Goal: Transaction & Acquisition: Purchase product/service

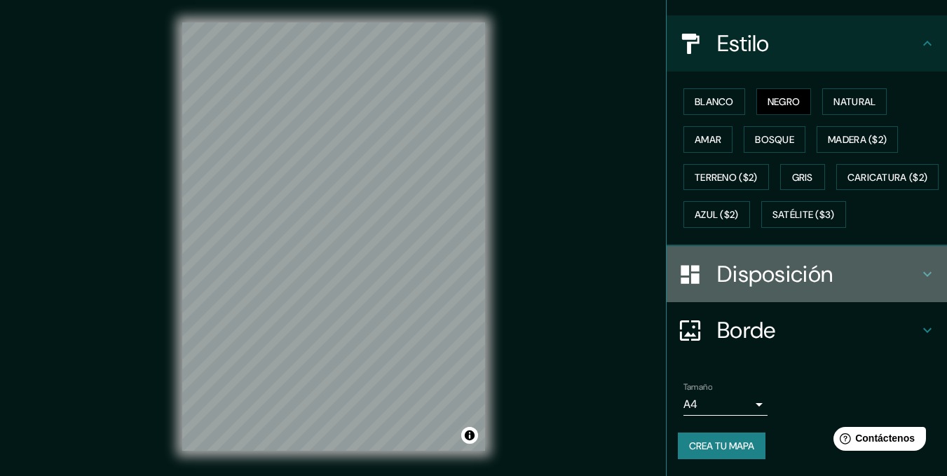
click at [762, 285] on font "Disposición" at bounding box center [775, 273] width 116 height 29
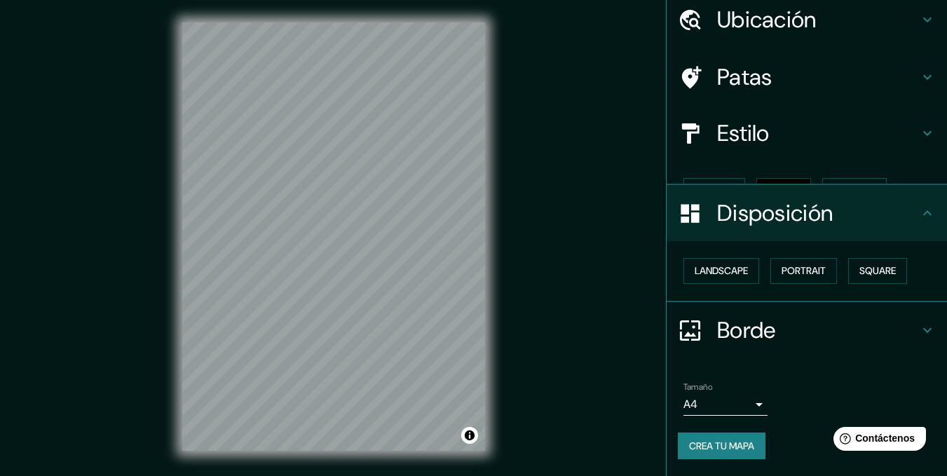
scroll to position [29, 0]
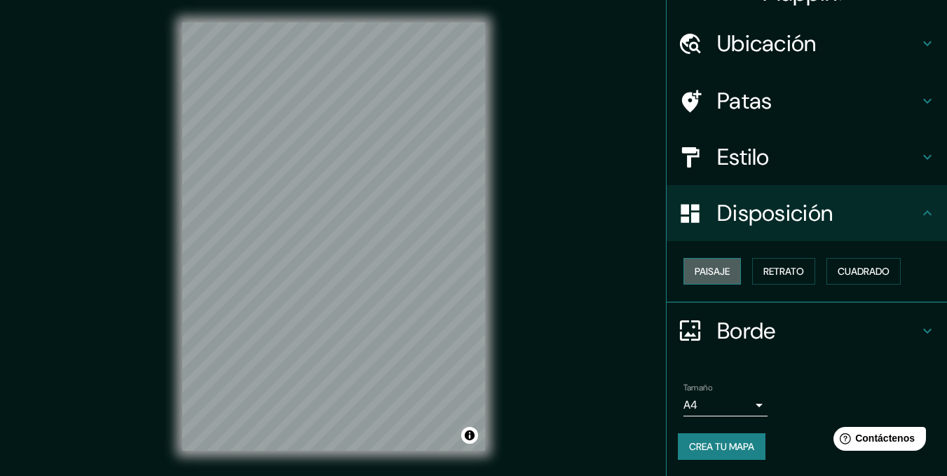
click at [719, 272] on font "Paisaje" at bounding box center [712, 271] width 35 height 13
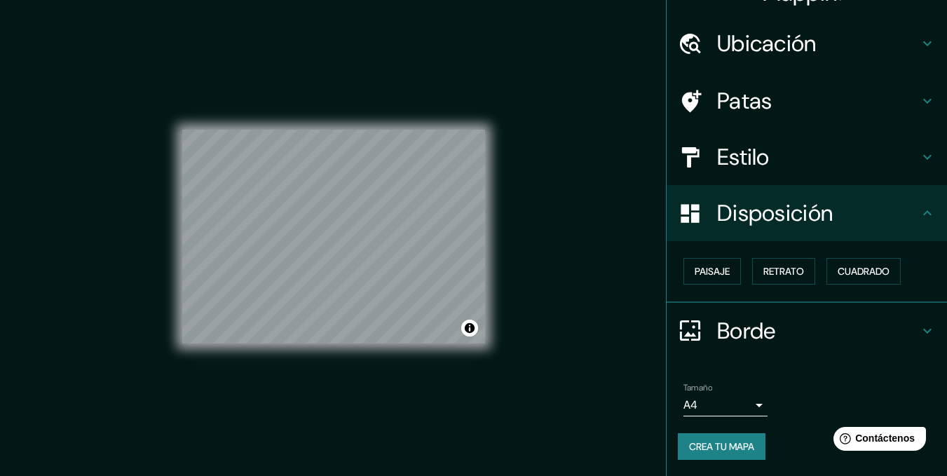
click at [745, 403] on body "Mappin Ubicación Nuestra Señora de La Paz, Departamento de La Paz, Bolivia Pata…" at bounding box center [473, 238] width 947 height 476
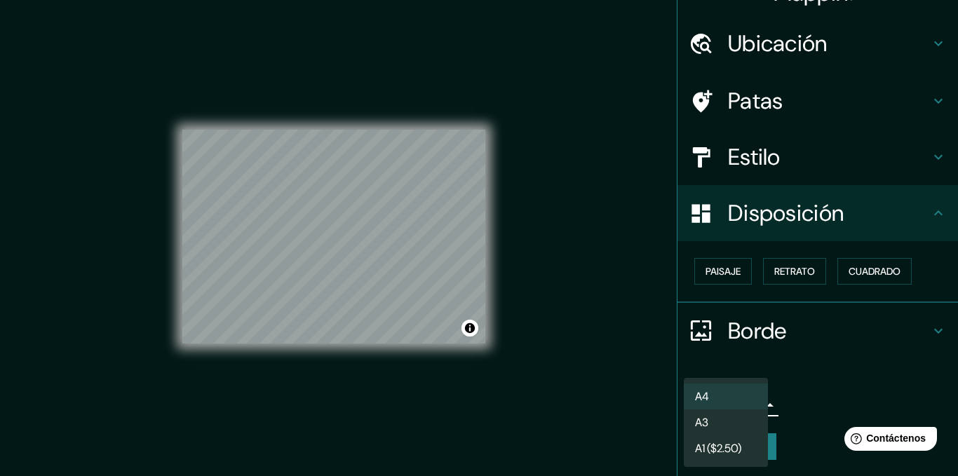
click at [734, 422] on li "A3" at bounding box center [726, 423] width 84 height 26
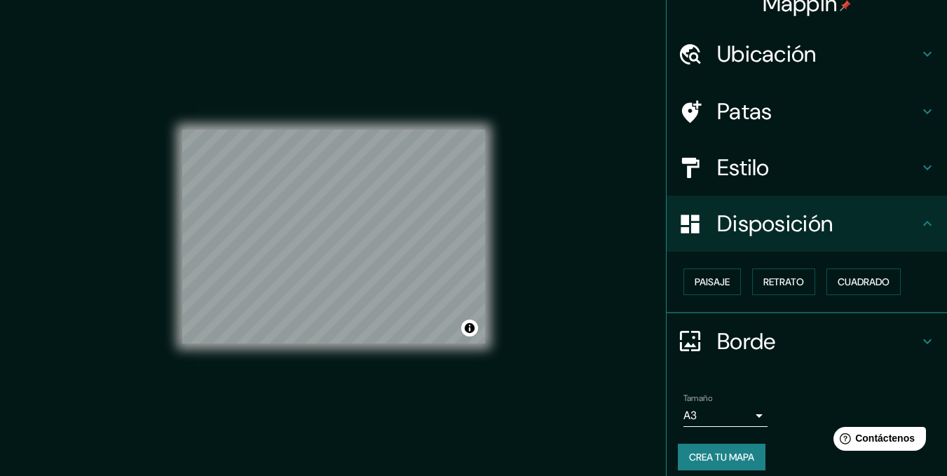
scroll to position [0, 0]
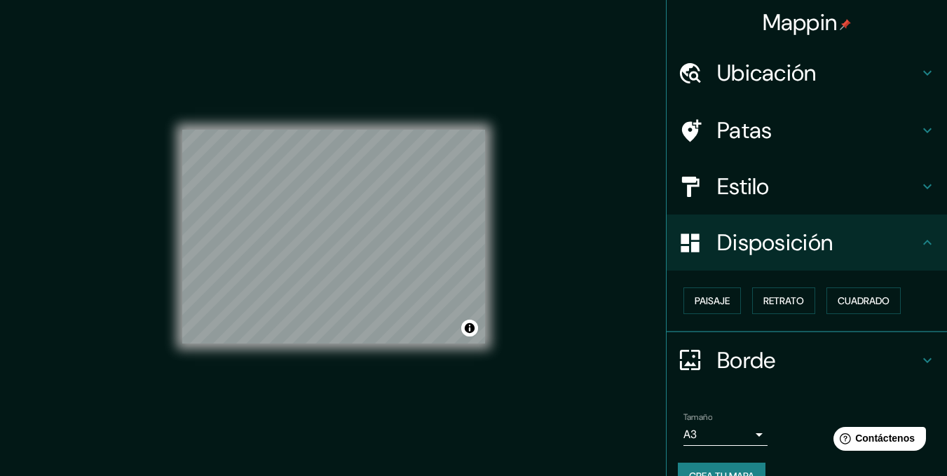
click at [759, 187] on font "Estilo" at bounding box center [743, 186] width 53 height 29
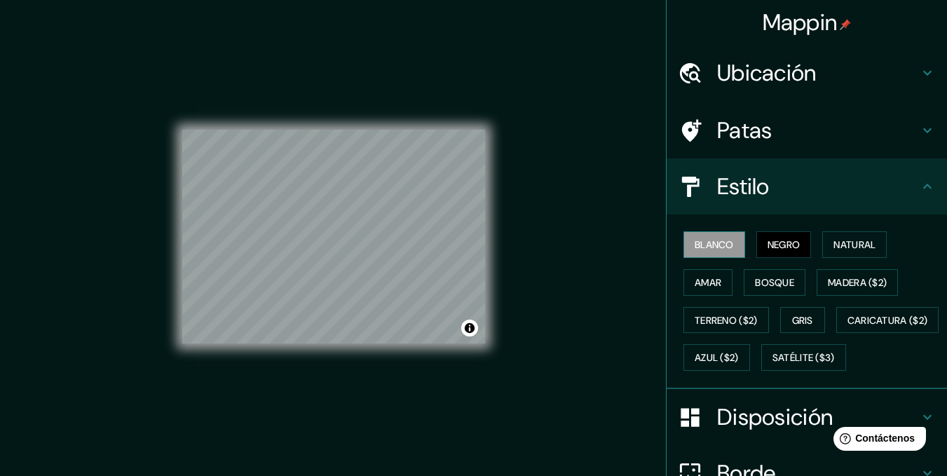
click at [717, 243] on font "Blanco" at bounding box center [714, 244] width 39 height 13
click at [776, 245] on font "Negro" at bounding box center [784, 244] width 33 height 13
click at [736, 249] on button "Blanco" at bounding box center [715, 244] width 62 height 27
click at [848, 250] on font "Natural" at bounding box center [855, 244] width 42 height 13
click at [698, 245] on font "Blanco" at bounding box center [714, 244] width 39 height 13
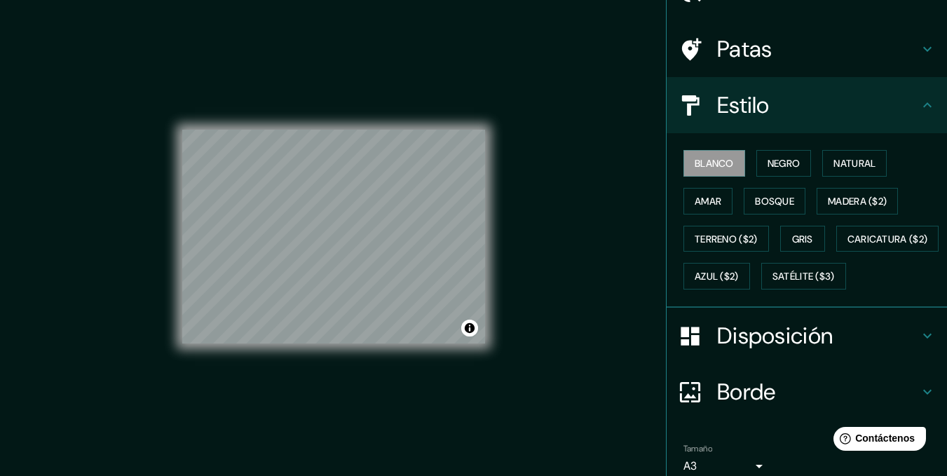
scroll to position [180, 0]
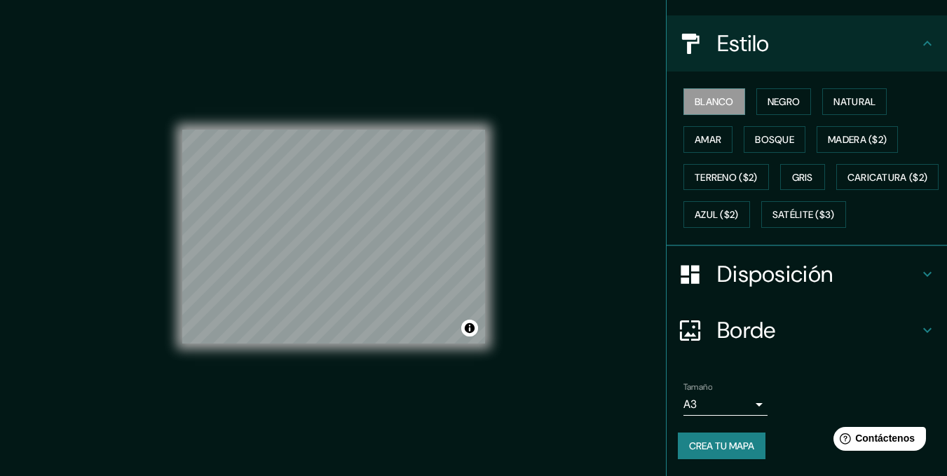
click at [729, 442] on font "Crea tu mapa" at bounding box center [721, 446] width 65 height 13
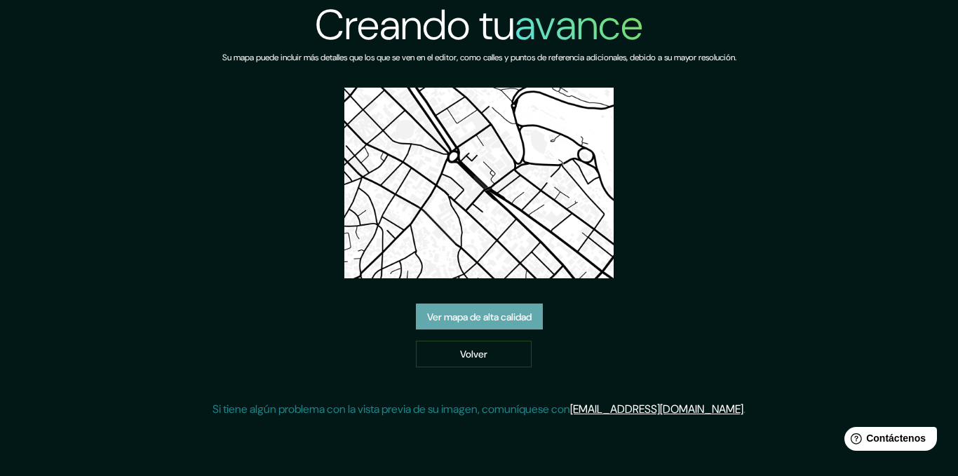
click at [505, 323] on font "Ver mapa de alta calidad" at bounding box center [479, 317] width 104 height 18
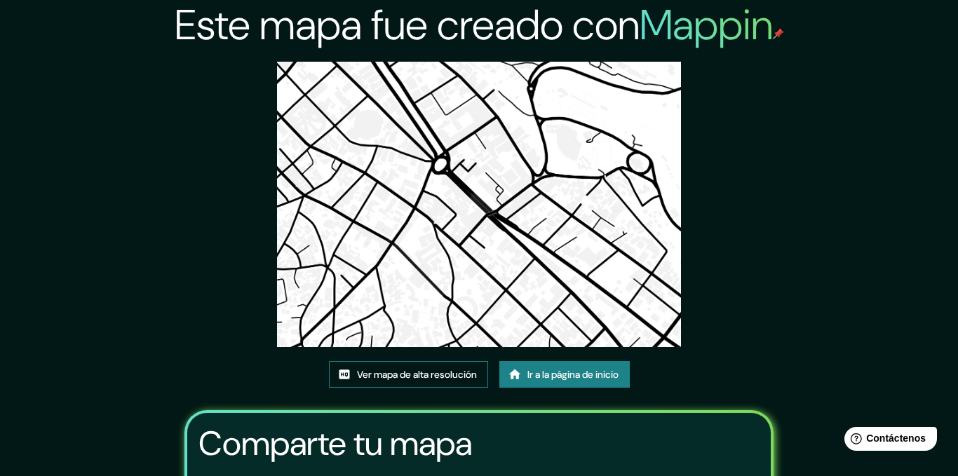
click at [406, 369] on font "Ver mapa de alta resolución" at bounding box center [417, 375] width 120 height 13
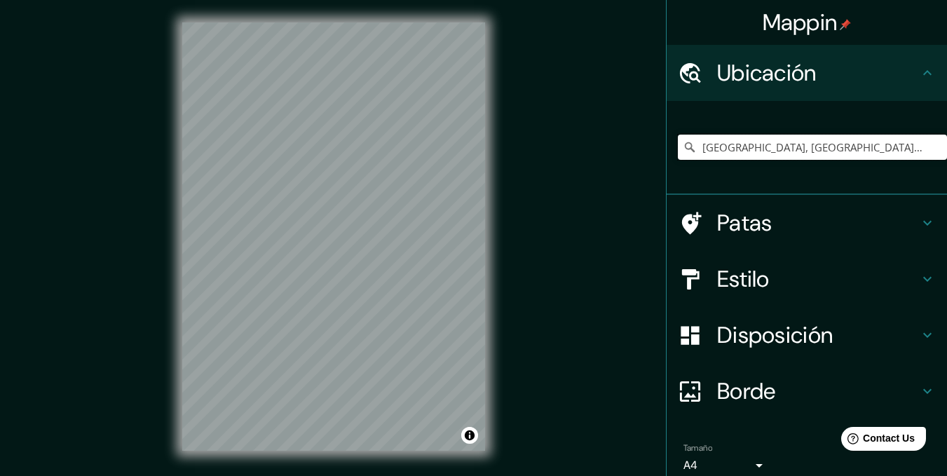
click at [850, 142] on input "Nuestra Señora de La Paz, Departamento de La Paz, Bolivia" at bounding box center [812, 147] width 269 height 25
click at [920, 140] on input "[GEOGRAPHIC_DATA], [GEOGRAPHIC_DATA], [GEOGRAPHIC_DATA]" at bounding box center [812, 147] width 269 height 25
drag, startPoint x: 920, startPoint y: 140, endPoint x: 616, endPoint y: 141, distance: 304.3
click at [616, 140] on div "Mappin Ubicación Nuestra Señora de La Paz, Departamento de La Paz, Bolivia Pata…" at bounding box center [473, 248] width 947 height 496
type input "Paz, Bolivia"
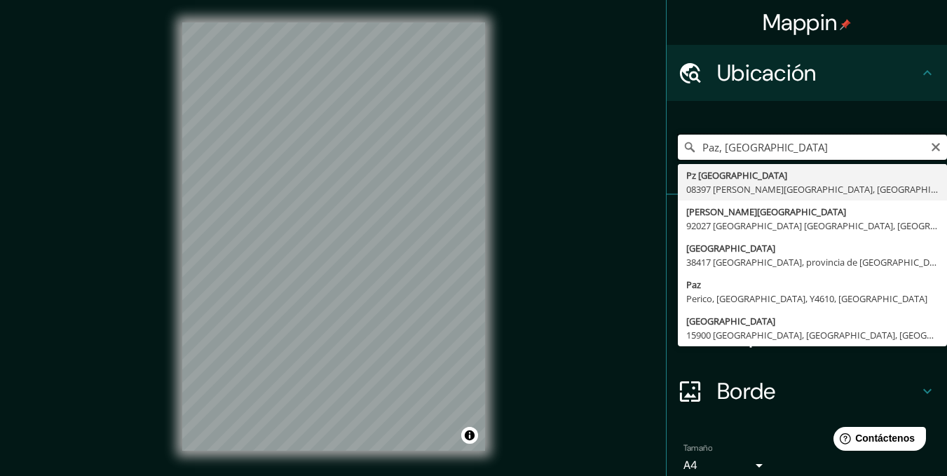
drag, startPoint x: 789, startPoint y: 146, endPoint x: 555, endPoint y: 144, distance: 233.5
click at [555, 144] on div "Mappin Ubicación Paz, Bolivia Pz Bolivia 08397 Pineda de Mar, provincia de Barc…" at bounding box center [473, 248] width 947 height 496
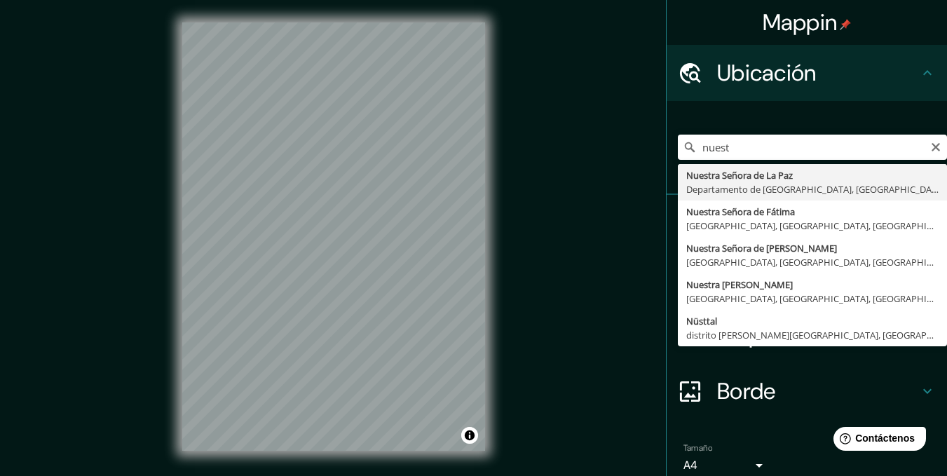
type input "[GEOGRAPHIC_DATA], [GEOGRAPHIC_DATA], [GEOGRAPHIC_DATA]"
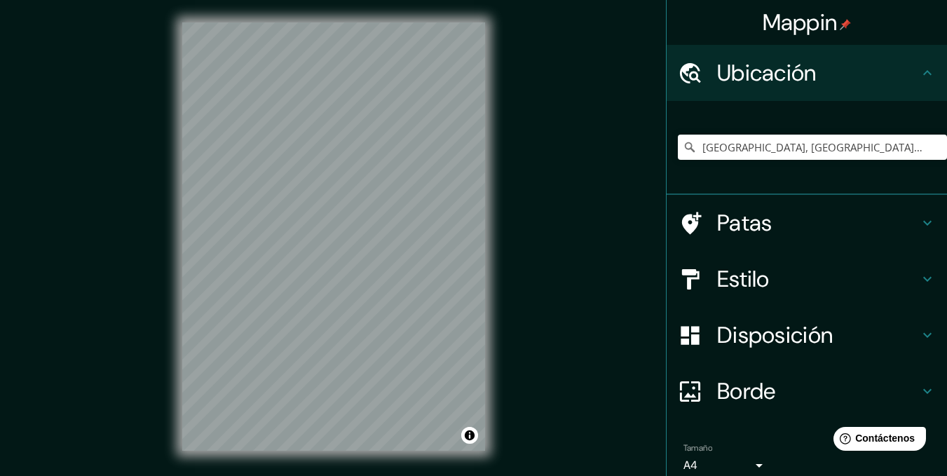
click at [776, 339] on font "Disposición" at bounding box center [775, 334] width 116 height 29
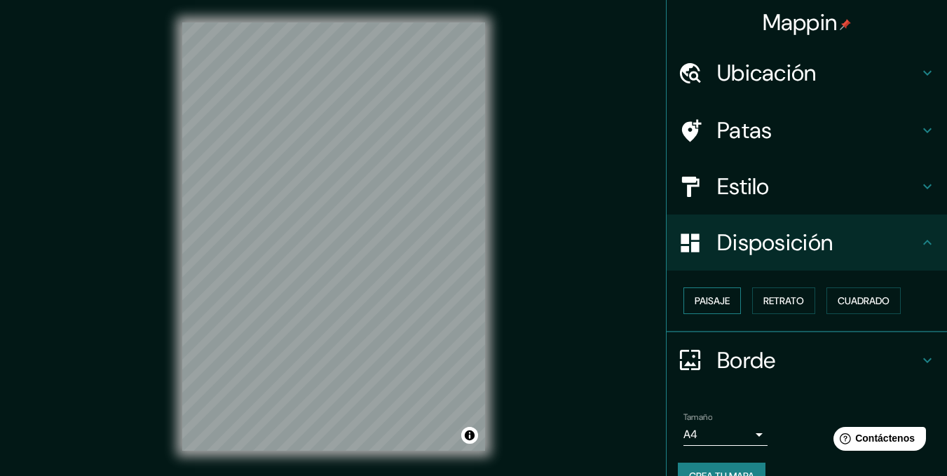
click at [700, 299] on font "Paisaje" at bounding box center [712, 301] width 35 height 13
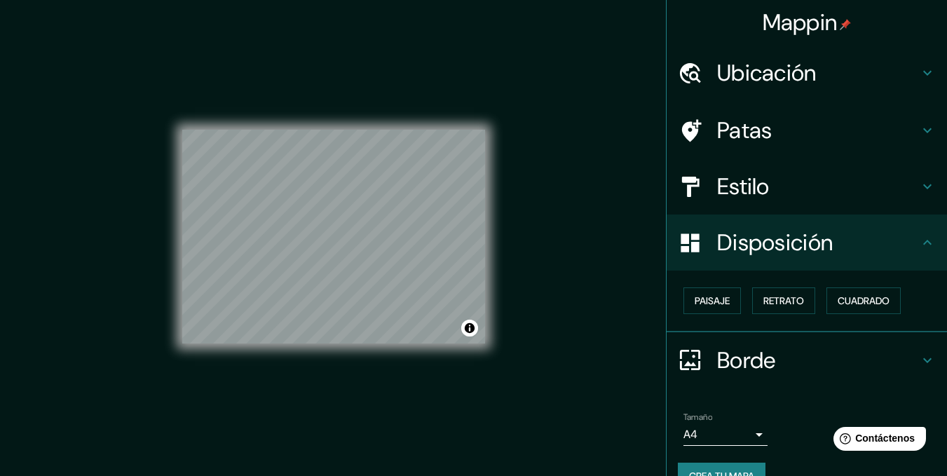
scroll to position [29, 0]
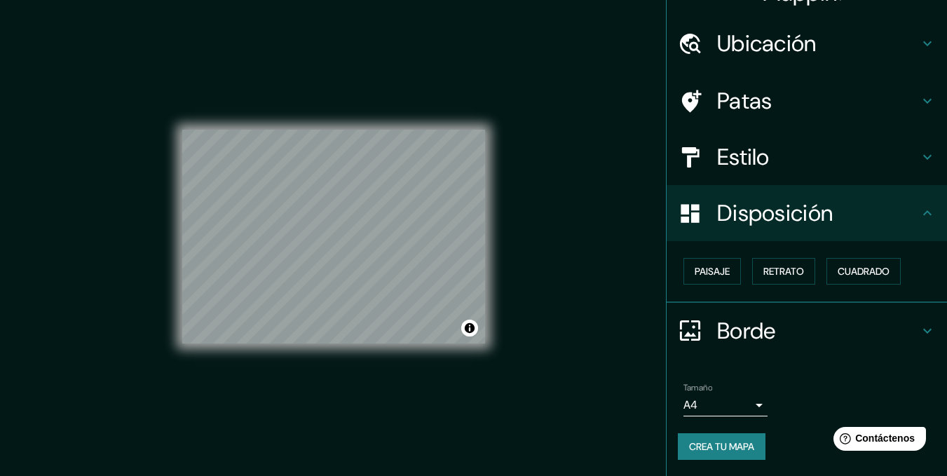
click at [748, 399] on body "Mappin Ubicación Nuestra Señora de La Paz, Departamento de La Paz, Bolivia Pata…" at bounding box center [473, 238] width 947 height 476
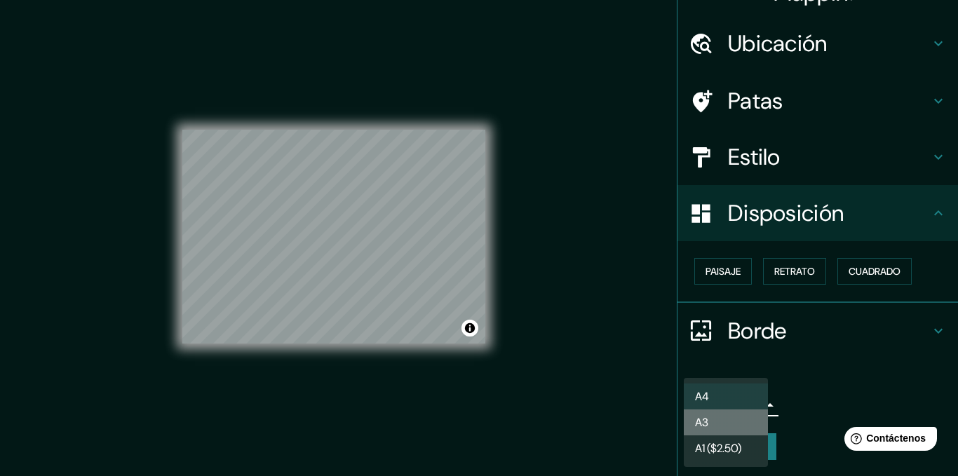
click at [733, 418] on li "A3" at bounding box center [726, 423] width 84 height 26
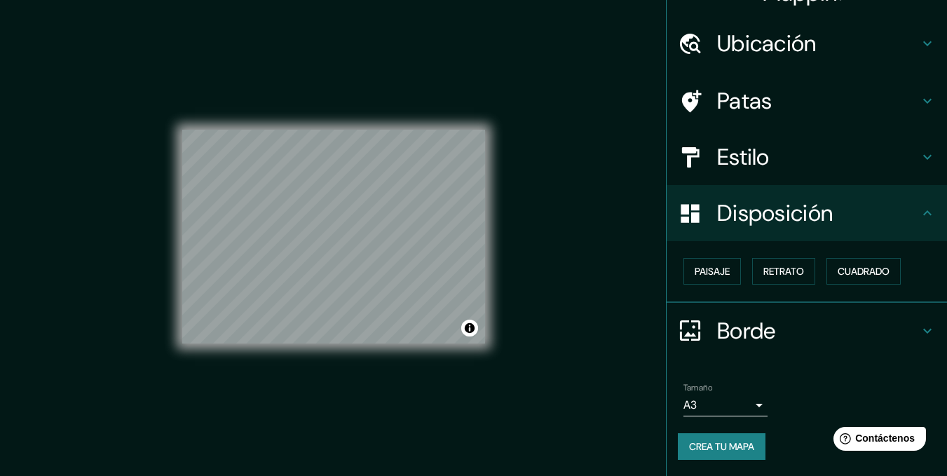
click at [809, 145] on h4 "Estilo" at bounding box center [818, 157] width 202 height 28
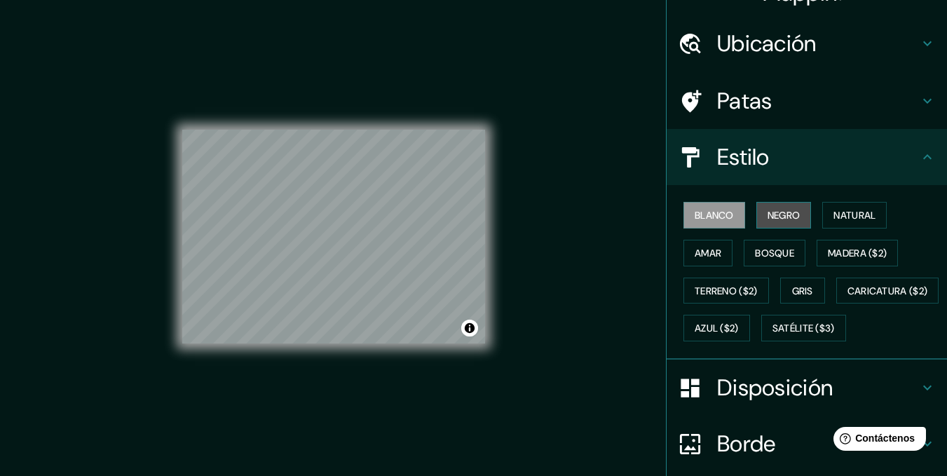
click at [791, 221] on font "Negro" at bounding box center [784, 215] width 33 height 13
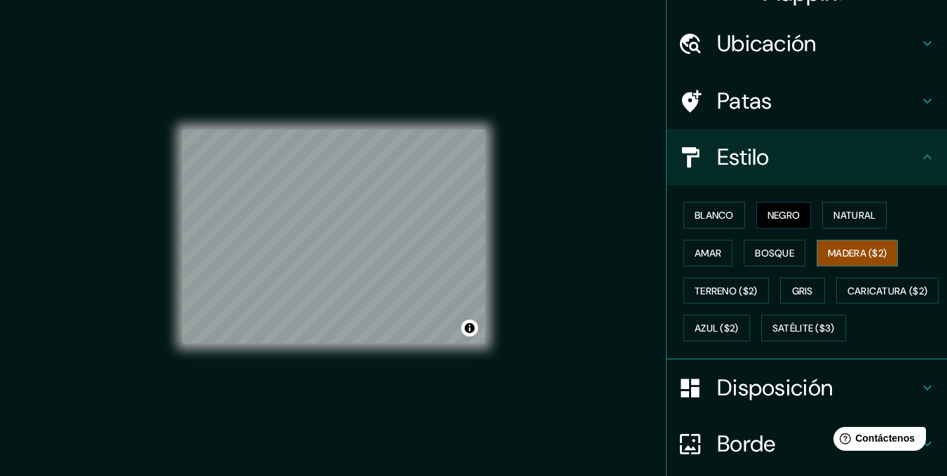
click at [850, 247] on font "Madera ($2)" at bounding box center [857, 253] width 59 height 13
click at [708, 212] on font "Blanco" at bounding box center [714, 215] width 39 height 13
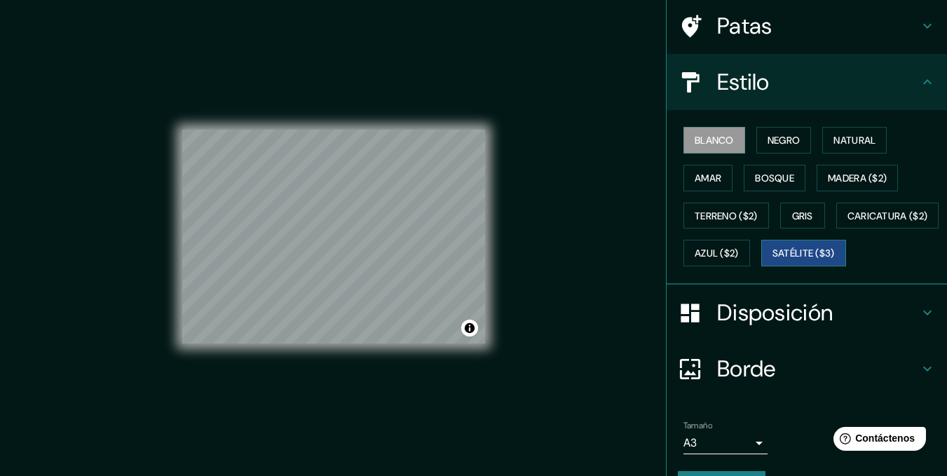
scroll to position [180, 0]
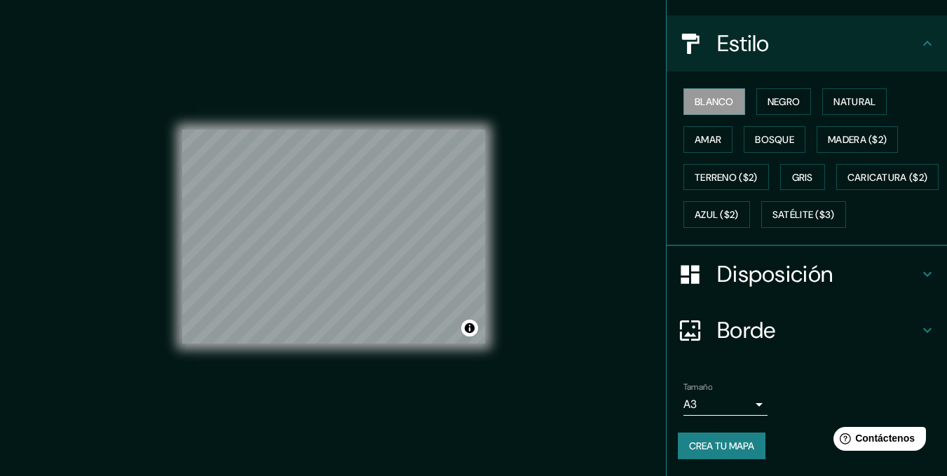
click at [726, 439] on font "Crea tu mapa" at bounding box center [721, 446] width 65 height 18
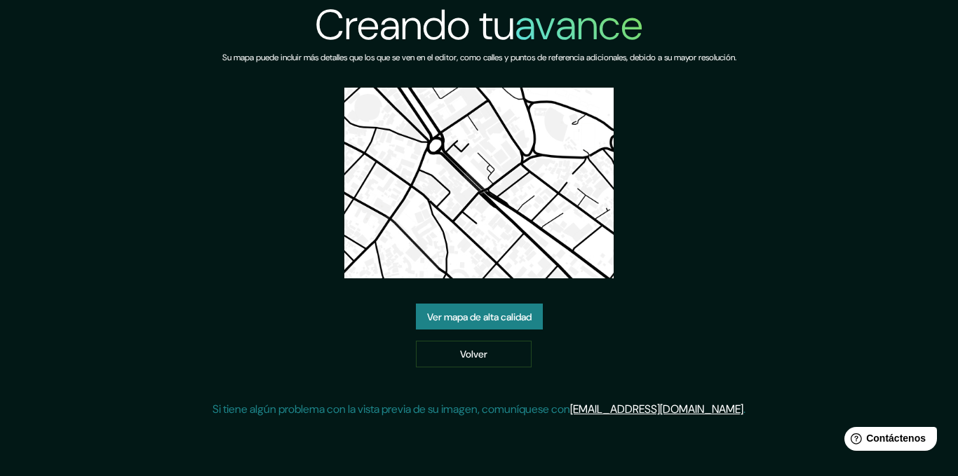
click at [534, 299] on div "Creando tu avance Su mapa puede incluir más detalles que los que se ven en el e…" at bounding box center [478, 214] width 533 height 429
click at [504, 313] on font "Ver mapa de alta calidad" at bounding box center [479, 317] width 104 height 13
